Goal: Entertainment & Leisure: Consume media (video, audio)

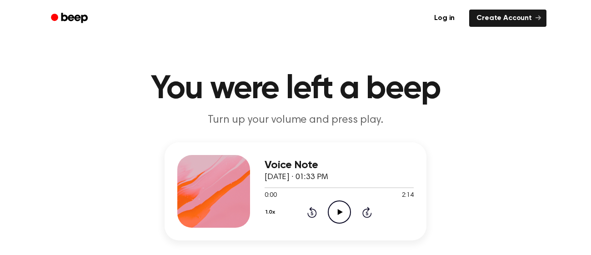
click at [342, 222] on icon "Play Audio" at bounding box center [339, 212] width 23 height 23
click at [338, 217] on icon "Pause Audio" at bounding box center [339, 212] width 23 height 23
click at [347, 213] on icon "Play Audio" at bounding box center [339, 212] width 23 height 23
click at [336, 218] on icon "Pause Audio" at bounding box center [339, 212] width 23 height 23
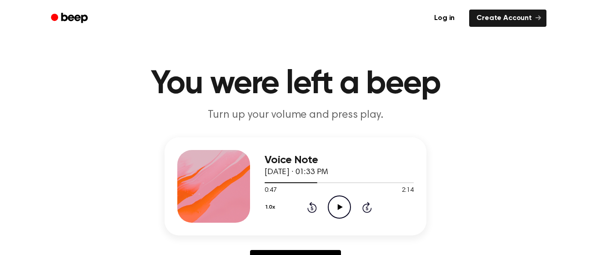
scroll to position [18, 0]
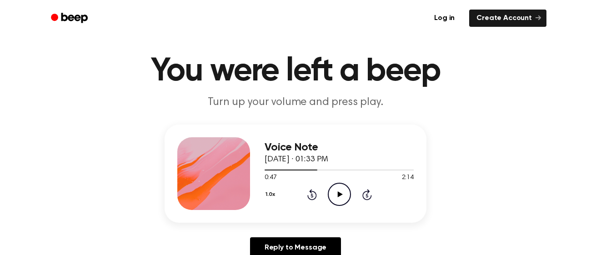
click at [308, 196] on icon at bounding box center [312, 194] width 10 height 11
click at [334, 197] on icon "Play Audio" at bounding box center [339, 194] width 23 height 23
click at [344, 220] on div "Voice Note [DATE] · 01:33 PM 0:45 2:14 Your browser does not support the [objec…" at bounding box center [296, 174] width 262 height 98
click at [342, 199] on icon "Pause Audio" at bounding box center [339, 194] width 23 height 23
click at [338, 197] on icon "Play Audio" at bounding box center [339, 194] width 23 height 23
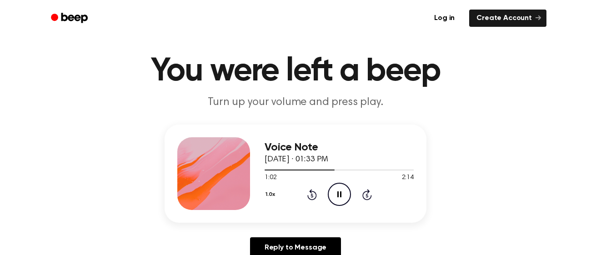
click at [344, 199] on icon "Pause Audio" at bounding box center [339, 194] width 23 height 23
click at [340, 197] on icon "Play Audio" at bounding box center [339, 194] width 23 height 23
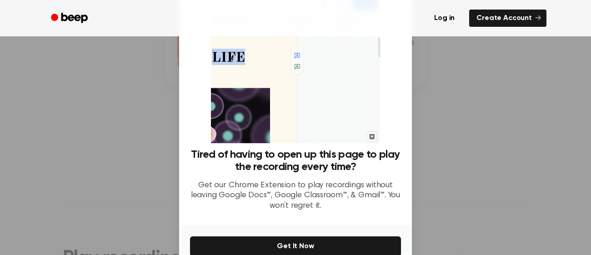
scroll to position [75, 0]
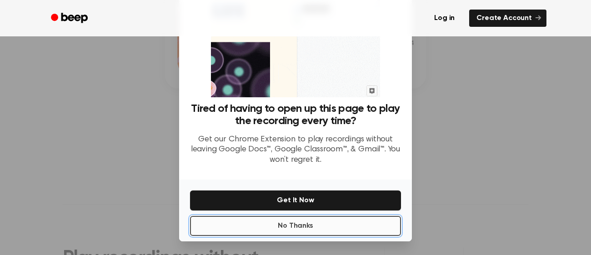
click at [270, 230] on button "No Thanks" at bounding box center [295, 226] width 211 height 20
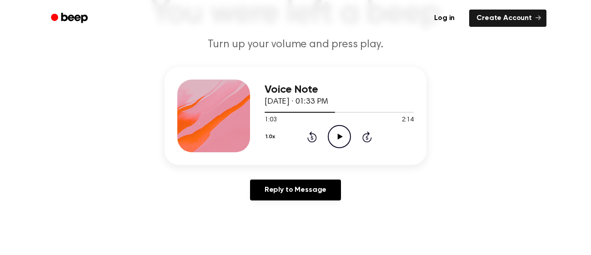
scroll to position [77, 0]
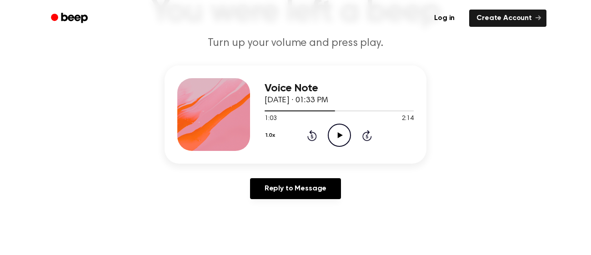
click at [340, 135] on icon at bounding box center [339, 135] width 5 height 6
click at [337, 142] on icon "Pause Audio" at bounding box center [339, 135] width 23 height 23
click at [341, 139] on icon "Play Audio" at bounding box center [339, 135] width 23 height 23
click at [311, 136] on icon at bounding box center [312, 137] width 2 height 4
click at [312, 140] on icon at bounding box center [312, 135] width 10 height 11
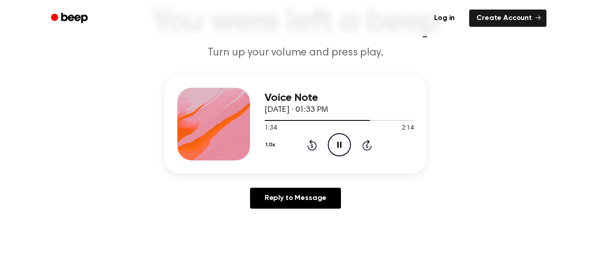
scroll to position [65, 0]
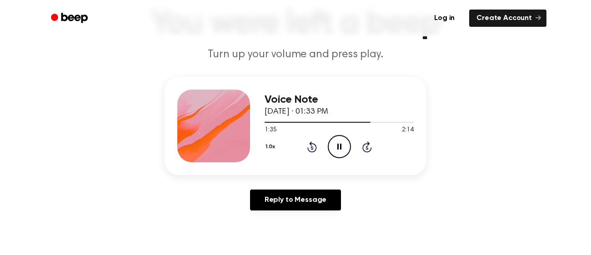
click at [337, 149] on icon "Pause Audio" at bounding box center [339, 146] width 23 height 23
click at [338, 142] on icon "Play Audio" at bounding box center [339, 146] width 23 height 23
click at [339, 150] on icon "Pause Audio" at bounding box center [339, 146] width 23 height 23
click at [309, 165] on div "Voice Note [DATE] · 01:33 PM 1:43 2:14 Your browser does not support the [objec…" at bounding box center [296, 126] width 262 height 98
click at [311, 147] on icon at bounding box center [312, 148] width 2 height 4
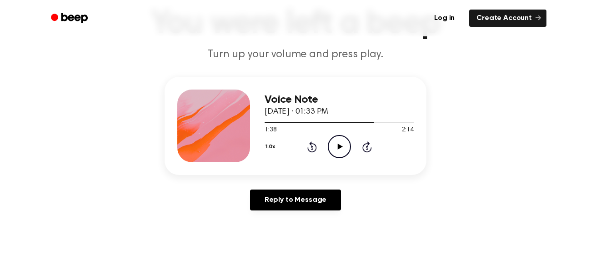
click at [317, 147] on div "1.0x Rewind 5 seconds Play Audio Skip 5 seconds" at bounding box center [339, 146] width 149 height 23
click at [340, 148] on icon "Play Audio" at bounding box center [339, 146] width 23 height 23
click at [316, 150] on icon "Rewind 5 seconds" at bounding box center [312, 147] width 10 height 12
click at [340, 149] on icon at bounding box center [339, 147] width 4 height 6
click at [338, 154] on icon "Play Audio" at bounding box center [339, 146] width 23 height 23
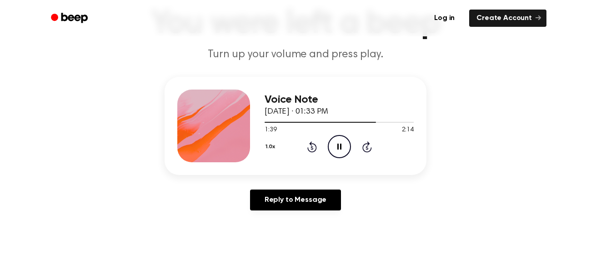
click at [338, 152] on icon "Pause Audio" at bounding box center [339, 146] width 23 height 23
click at [336, 150] on icon "Play Audio" at bounding box center [339, 146] width 23 height 23
click at [341, 146] on icon at bounding box center [339, 147] width 4 height 6
click at [331, 164] on div "Voice Note [DATE] · 01:33 PM 1:43 2:14 Your browser does not support the [objec…" at bounding box center [296, 126] width 262 height 98
click at [334, 164] on div "Voice Note [DATE] · 01:33 PM 1:43 2:14 Your browser does not support the [objec…" at bounding box center [296, 126] width 262 height 98
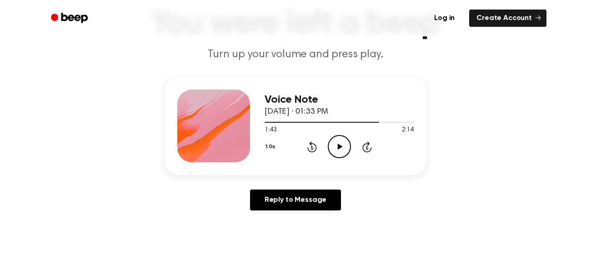
click at [336, 149] on icon "Play Audio" at bounding box center [339, 146] width 23 height 23
click at [339, 153] on icon "Pause Audio" at bounding box center [339, 146] width 23 height 23
click at [337, 153] on icon "Play Audio" at bounding box center [339, 146] width 23 height 23
click at [339, 143] on icon "Pause Audio" at bounding box center [339, 146] width 23 height 23
